Goal: Information Seeking & Learning: Learn about a topic

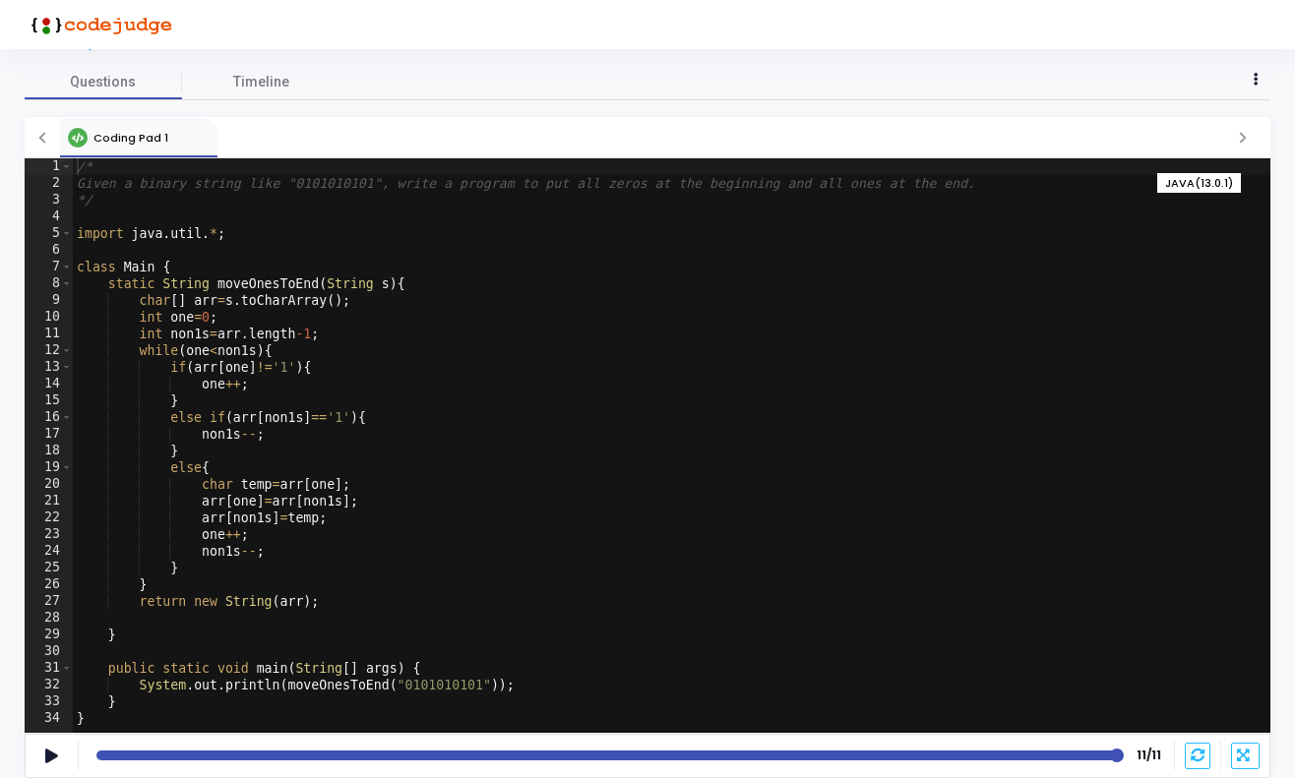
scroll to position [65, 0]
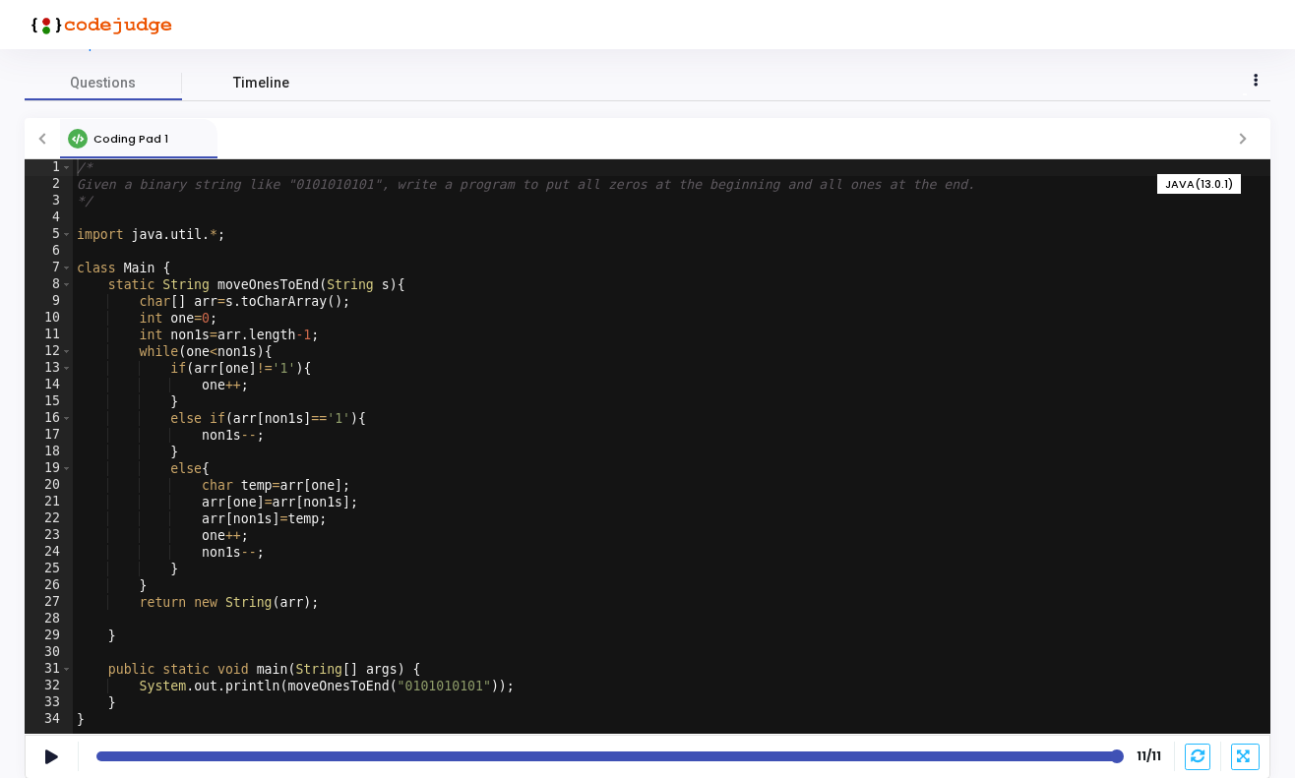
click at [254, 76] on span "Timeline" at bounding box center [261, 83] width 56 height 21
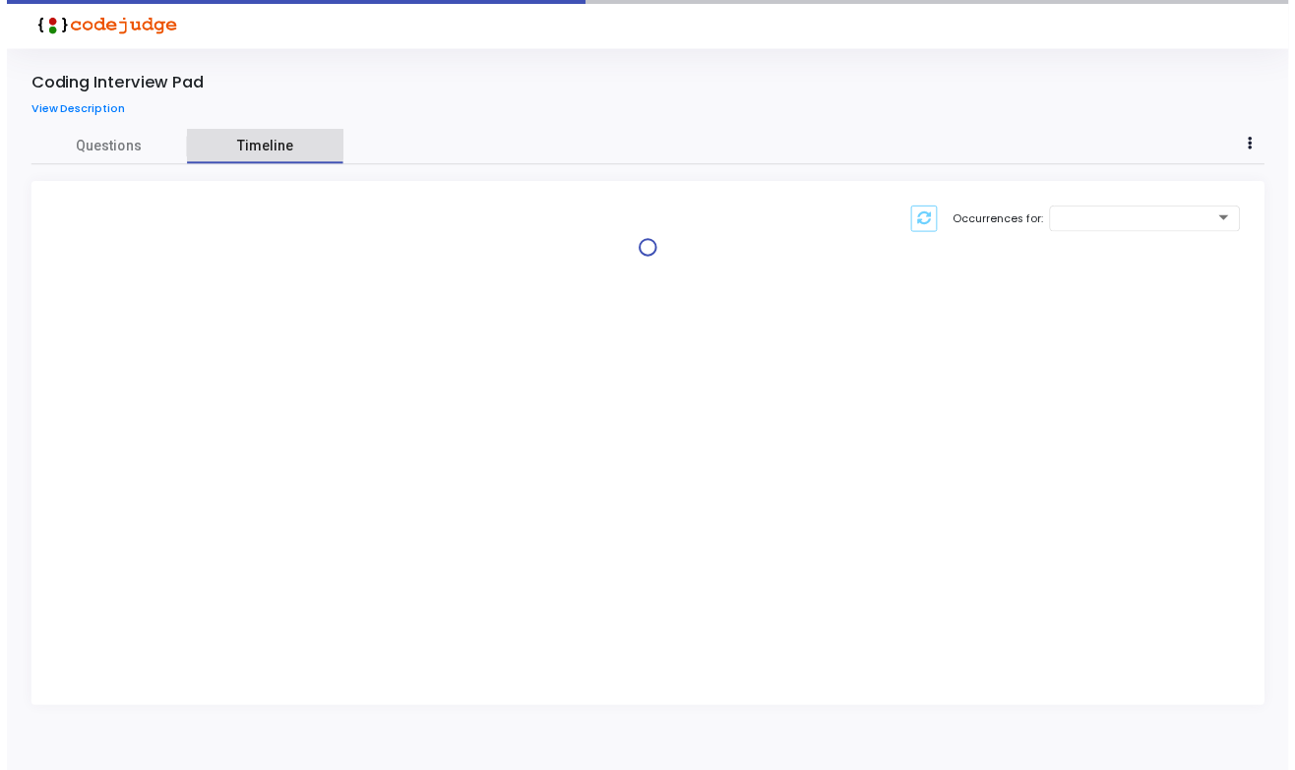
scroll to position [0, 0]
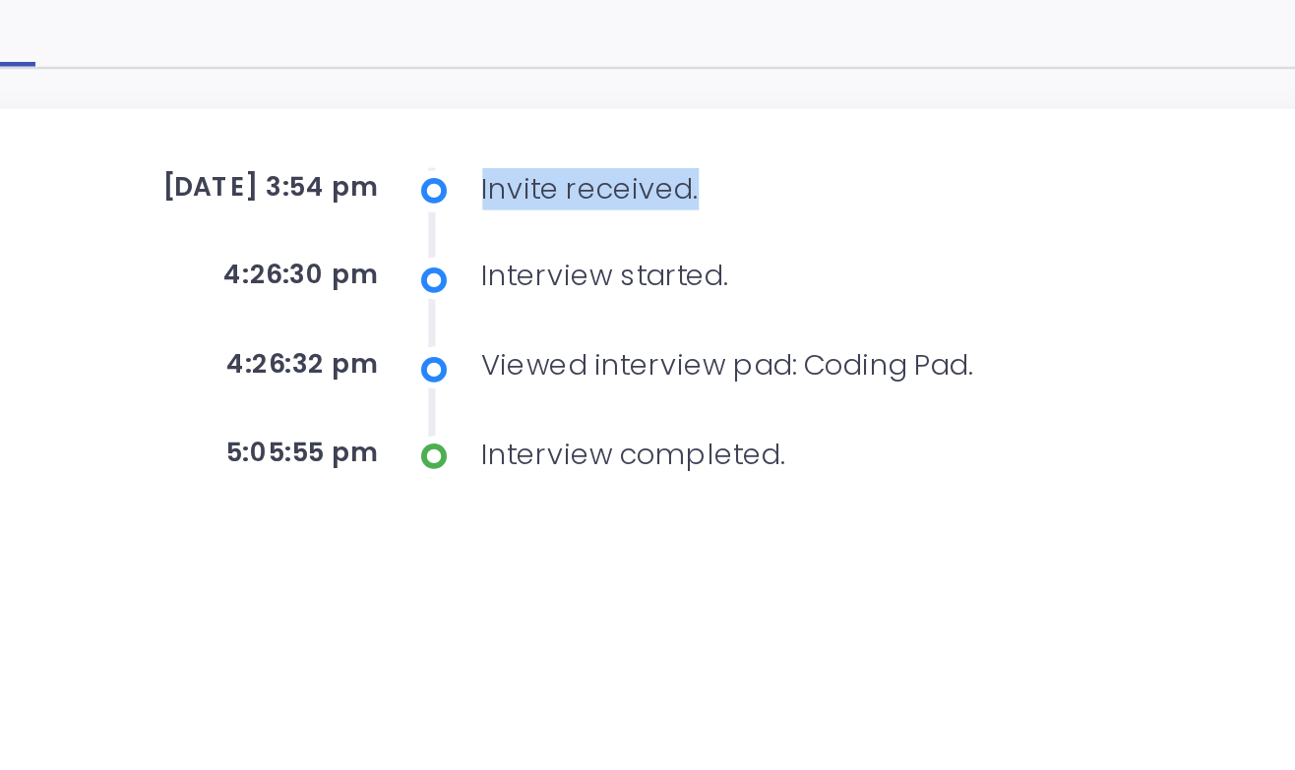
drag, startPoint x: 202, startPoint y: 78, endPoint x: 297, endPoint y: 84, distance: 95.6
click at [516, 208] on div "Invite received." at bounding box center [679, 217] width 326 height 18
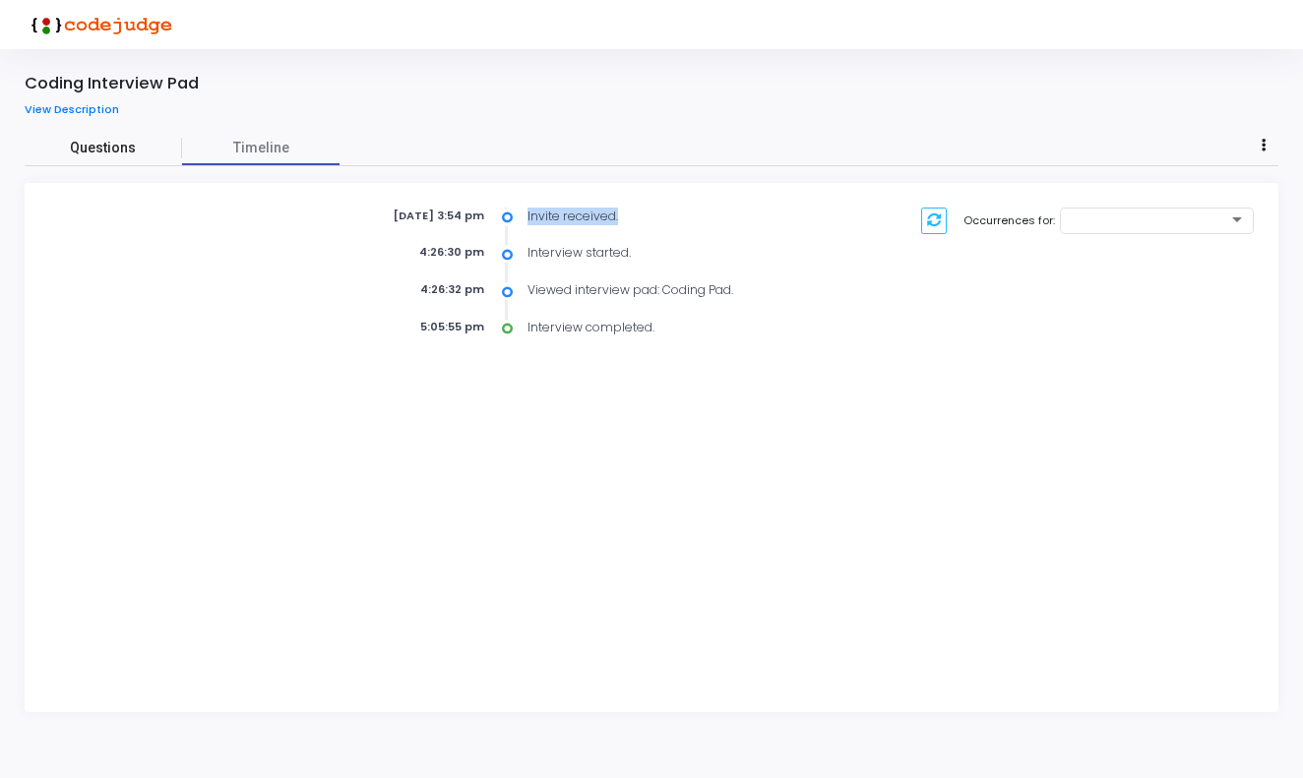
click at [110, 149] on span "Questions" at bounding box center [103, 148] width 157 height 21
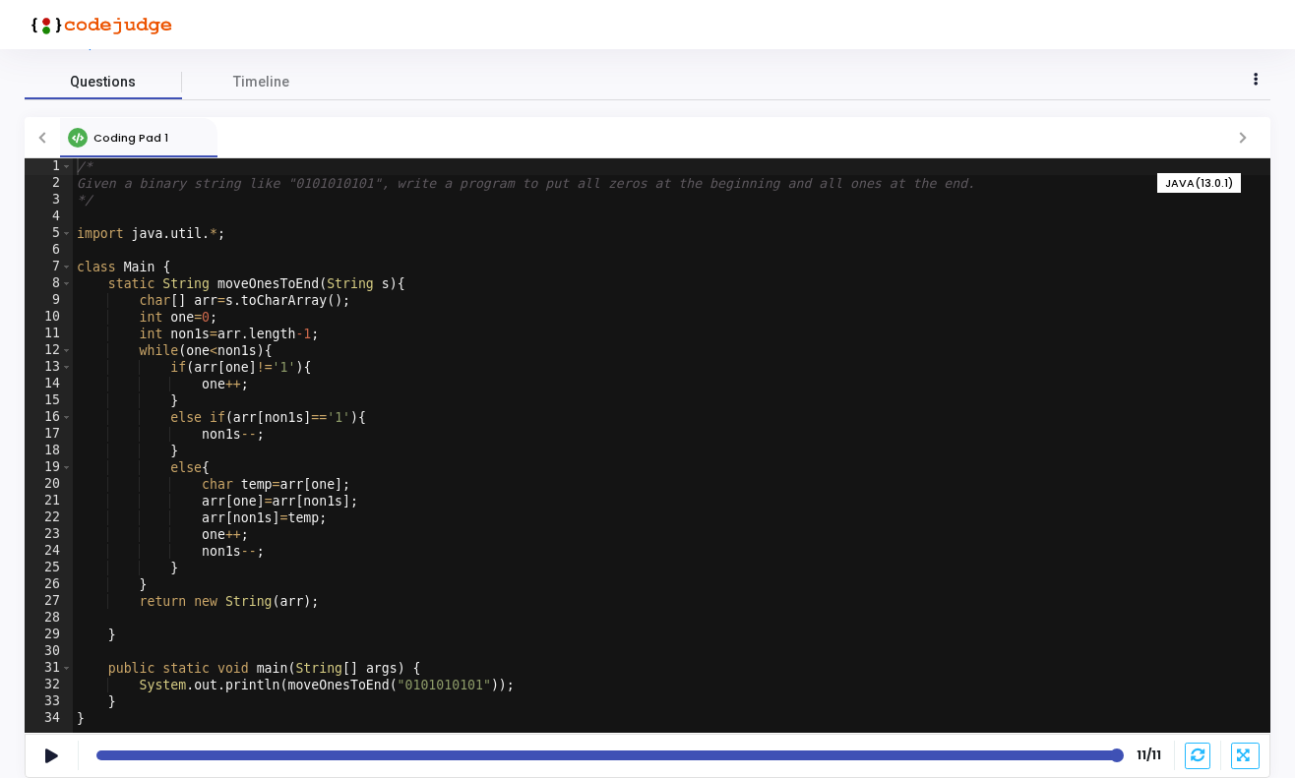
scroll to position [65, 0]
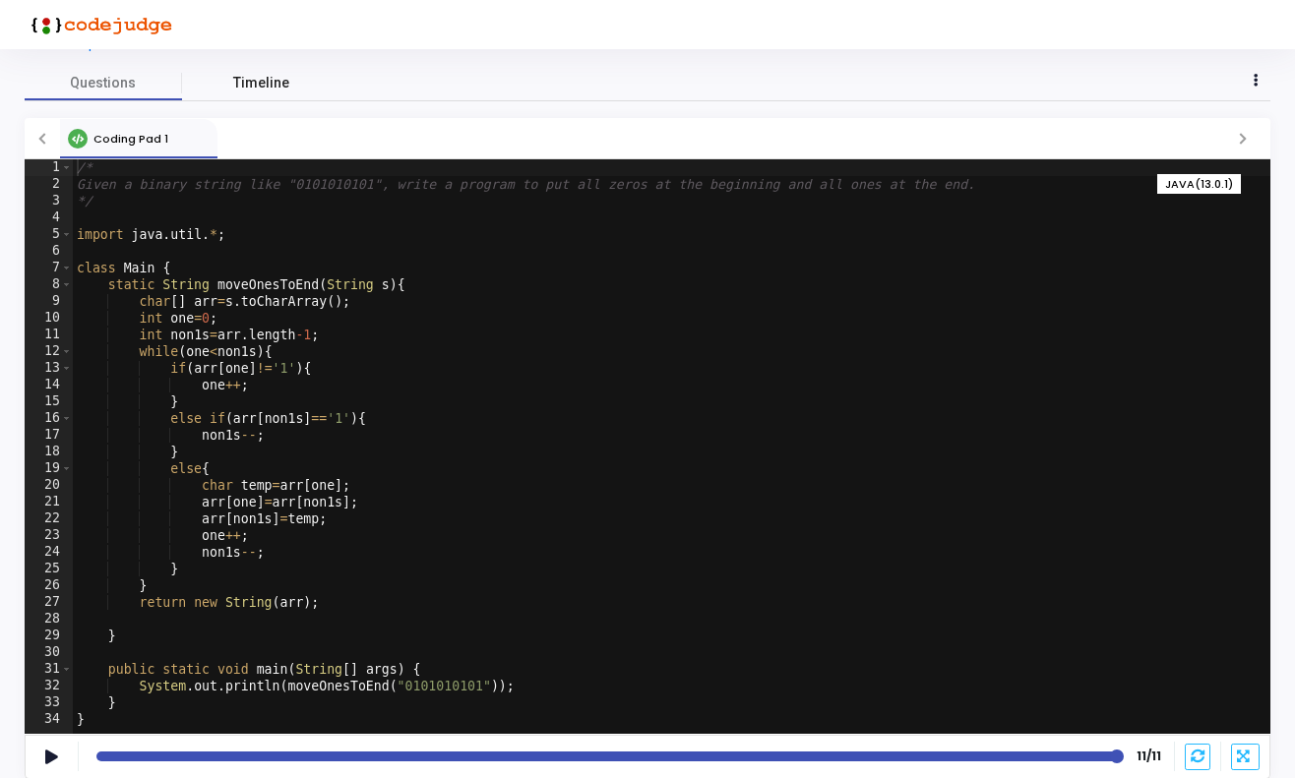
click at [248, 88] on span "Timeline" at bounding box center [261, 83] width 56 height 21
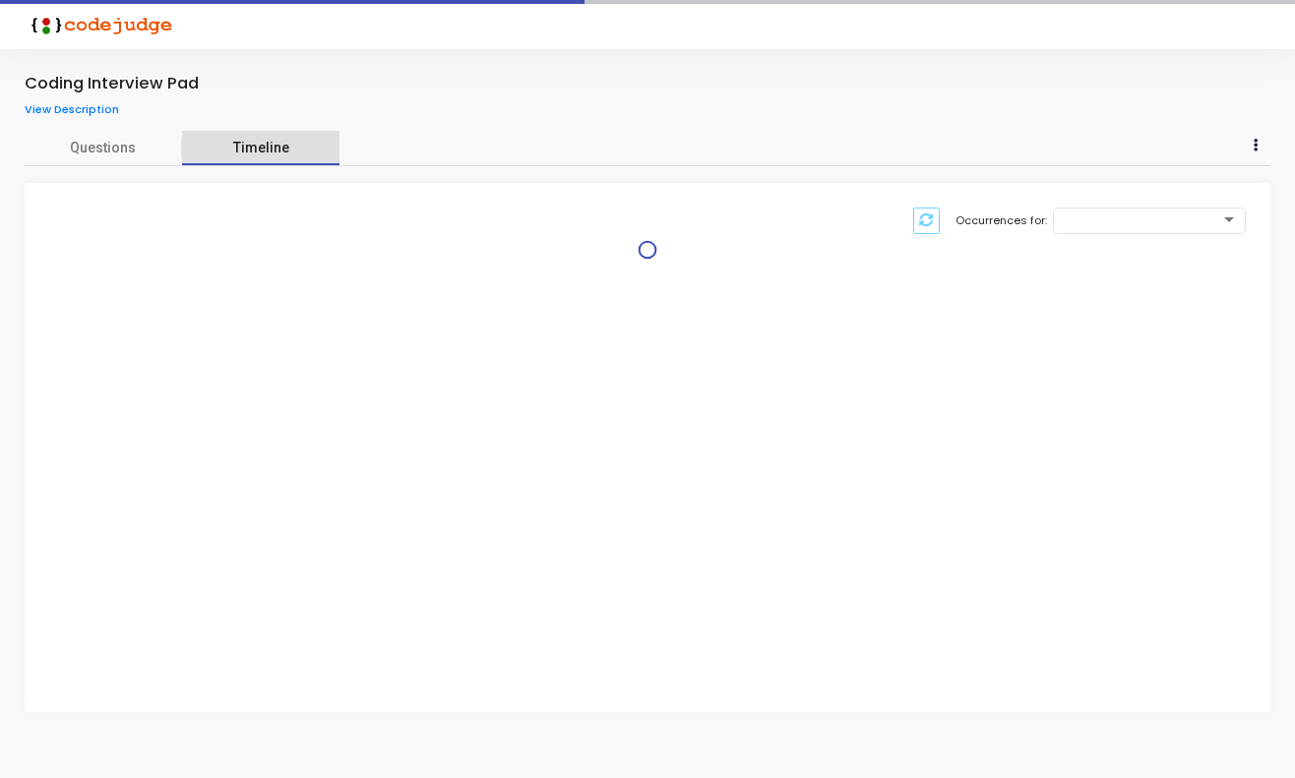
scroll to position [0, 0]
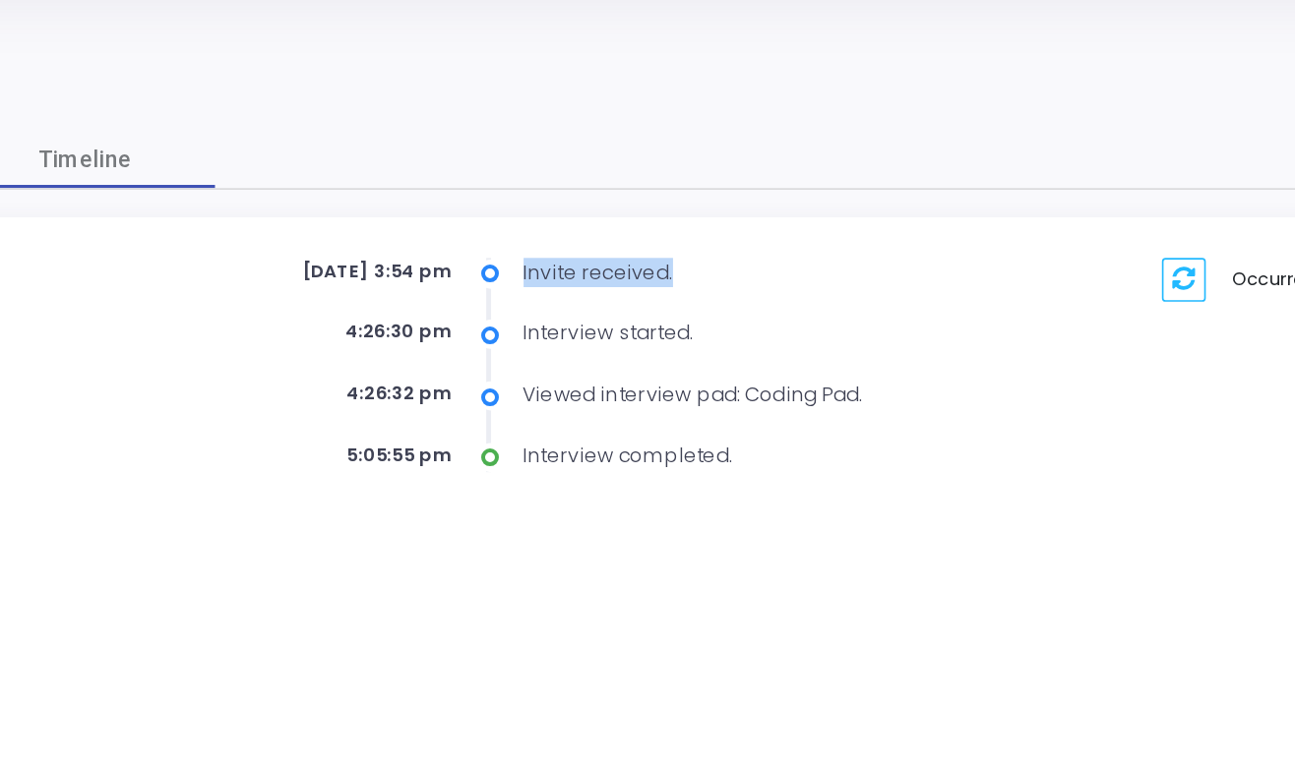
drag, startPoint x: 313, startPoint y: 163, endPoint x: 420, endPoint y: 166, distance: 107.3
click at [516, 208] on div "Invite received." at bounding box center [679, 217] width 326 height 18
drag, startPoint x: 317, startPoint y: 200, endPoint x: 403, endPoint y: 202, distance: 86.6
click at [516, 244] on div "Interview started." at bounding box center [679, 253] width 326 height 18
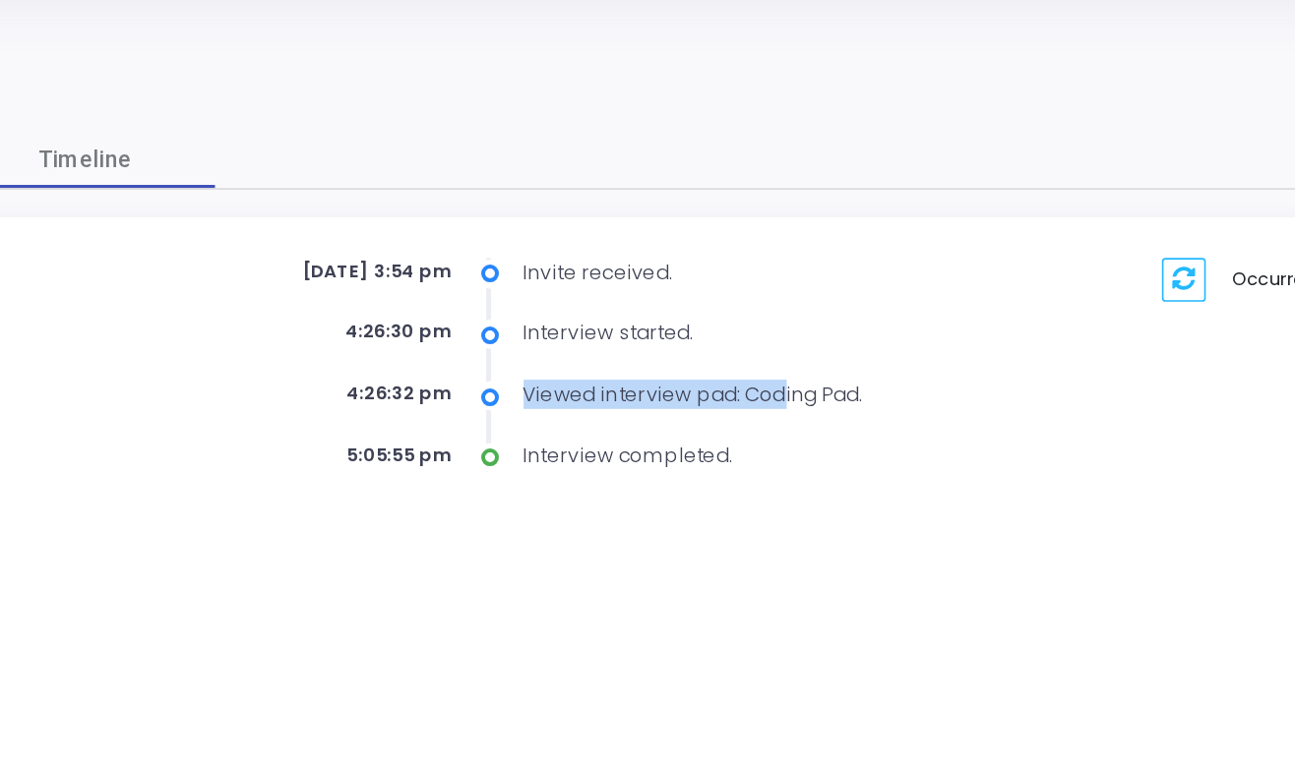
drag, startPoint x: 319, startPoint y: 238, endPoint x: 473, endPoint y: 242, distance: 154.5
click at [516, 281] on div "Viewed interview pad: Coding Pad." at bounding box center [679, 290] width 326 height 18
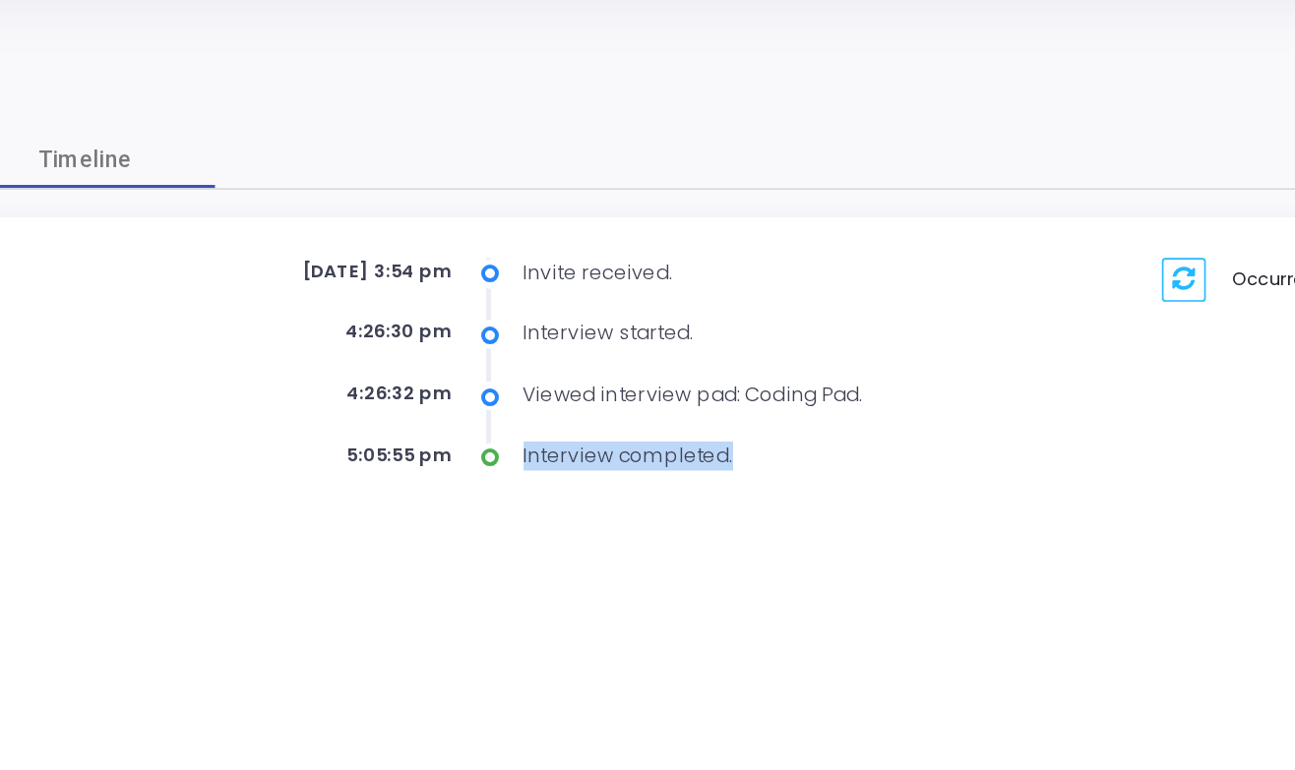
drag, startPoint x: 316, startPoint y: 275, endPoint x: 467, endPoint y: 277, distance: 151.5
click at [516, 319] on div "Interview completed." at bounding box center [679, 328] width 326 height 18
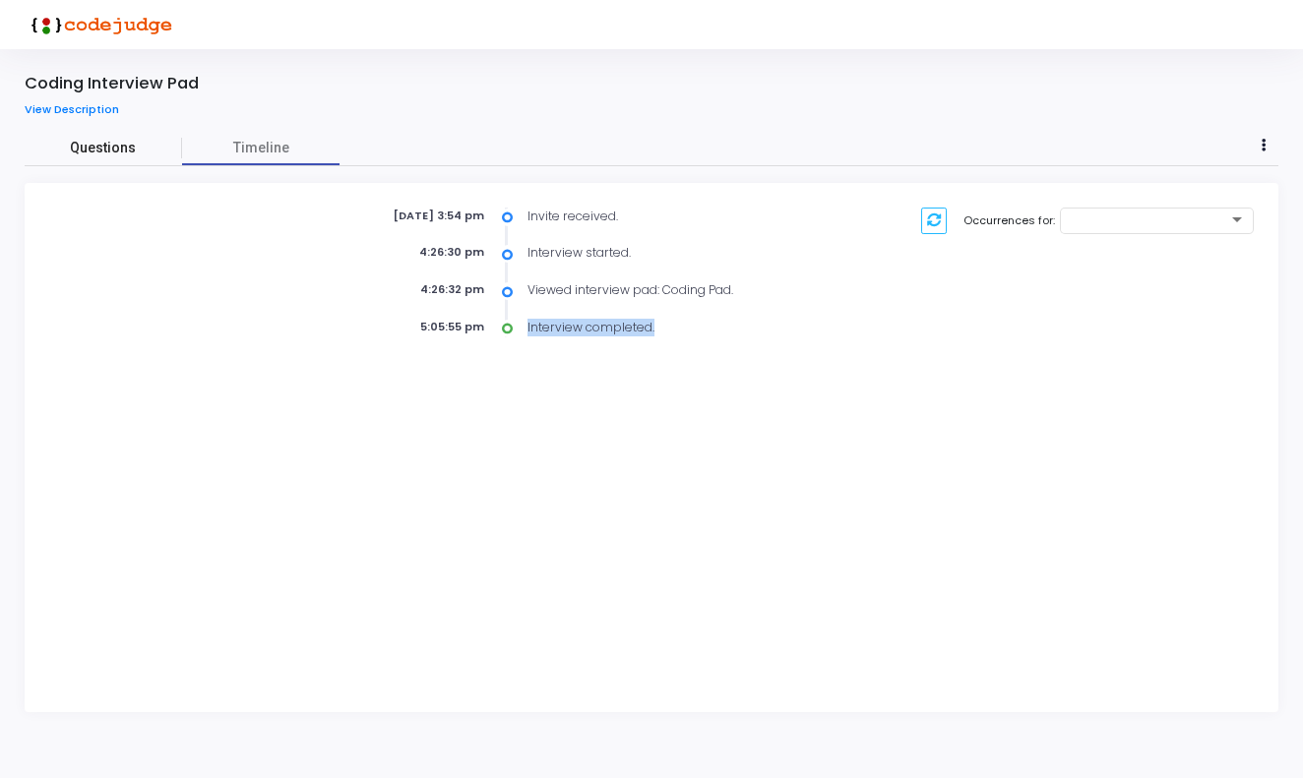
click at [114, 146] on span "Questions" at bounding box center [103, 148] width 157 height 21
